Goal: Information Seeking & Learning: Learn about a topic

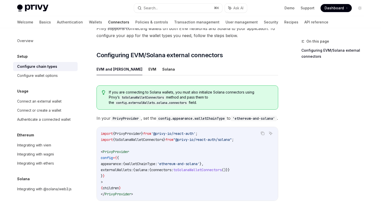
scroll to position [44, 0]
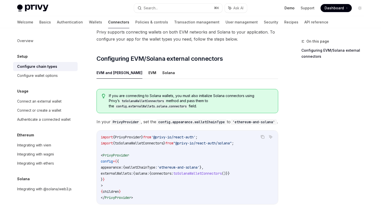
click at [292, 7] on link "Demo" at bounding box center [289, 8] width 10 height 5
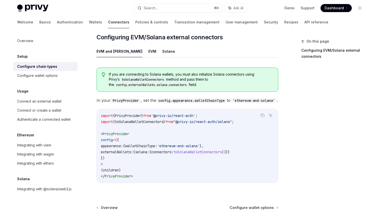
scroll to position [69, 0]
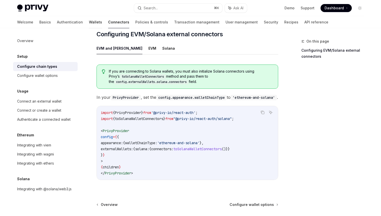
click at [89, 21] on link "Wallets" at bounding box center [95, 22] width 13 height 12
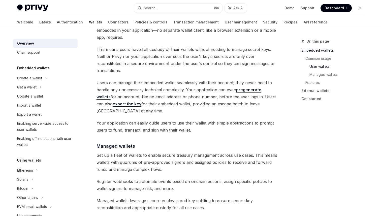
click at [39, 24] on link "Basics" at bounding box center [45, 22] width 12 height 12
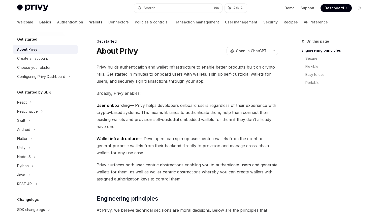
click at [89, 20] on link "Wallets" at bounding box center [95, 22] width 13 height 12
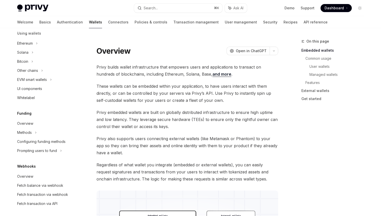
scroll to position [127, 0]
click at [108, 22] on link "Connectors" at bounding box center [118, 22] width 20 height 12
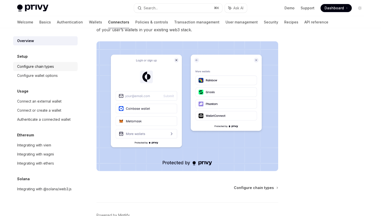
scroll to position [75, 0]
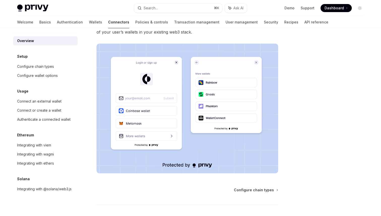
click at [28, 53] on div "Overview Setup Configure chain types Configure wallet options Usage Connect an …" at bounding box center [45, 114] width 64 height 157
click at [28, 57] on div "Setup" at bounding box center [45, 56] width 64 height 6
click at [28, 65] on div "Configure chain types" at bounding box center [35, 66] width 37 height 6
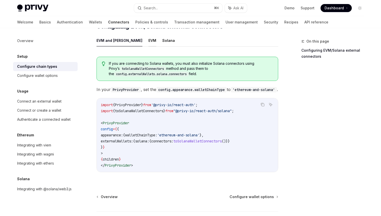
scroll to position [78, 0]
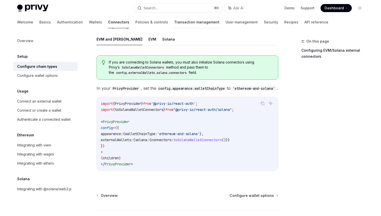
click at [174, 22] on link "Transaction management" at bounding box center [196, 22] width 45 height 12
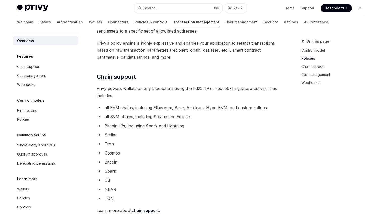
scroll to position [246, 0]
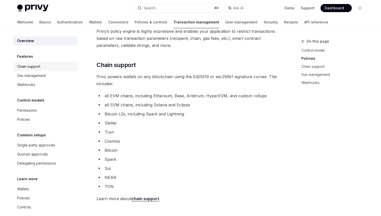
click at [37, 65] on div "Chain support" at bounding box center [28, 66] width 23 height 6
type textarea "*"
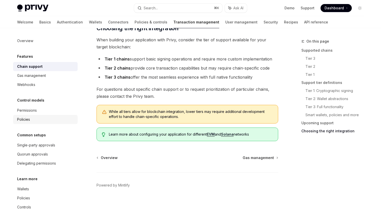
scroll to position [6, 0]
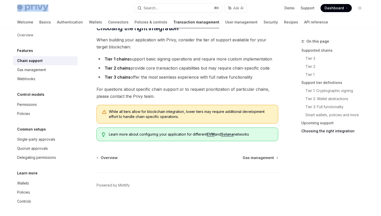
drag, startPoint x: 54, startPoint y: 7, endPoint x: 25, endPoint y: 10, distance: 29.6
click at [25, 10] on div "Privy Docs home page" at bounding box center [73, 8] width 113 height 7
click at [71, 13] on div "Privy Docs home page Search... ⌘ K Ask AI Demo Support Dashboard Dashboard Sear…" at bounding box center [190, 8] width 347 height 16
